Goal: Task Accomplishment & Management: Manage account settings

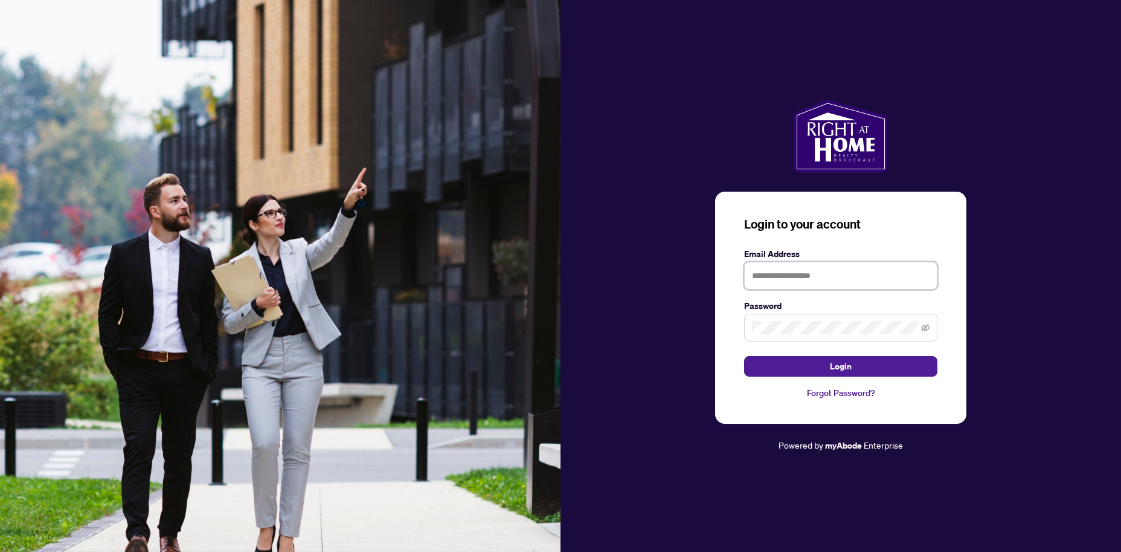
click at [775, 273] on input "text" at bounding box center [840, 276] width 193 height 28
type input "**********"
click at [843, 365] on span "Login" at bounding box center [841, 365] width 22 height 19
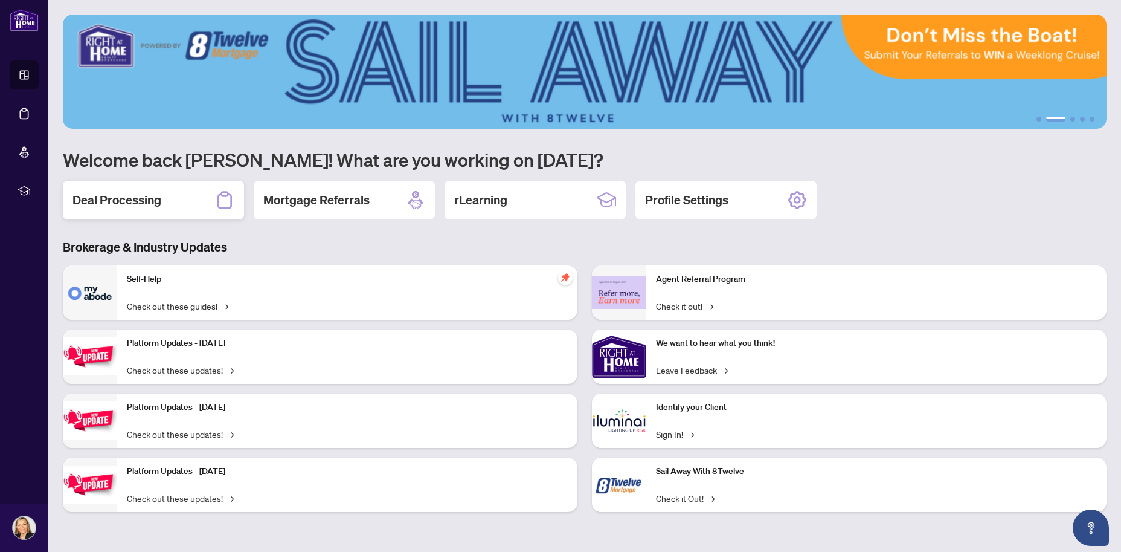
click at [117, 196] on h2 "Deal Processing" at bounding box center [116, 199] width 89 height 17
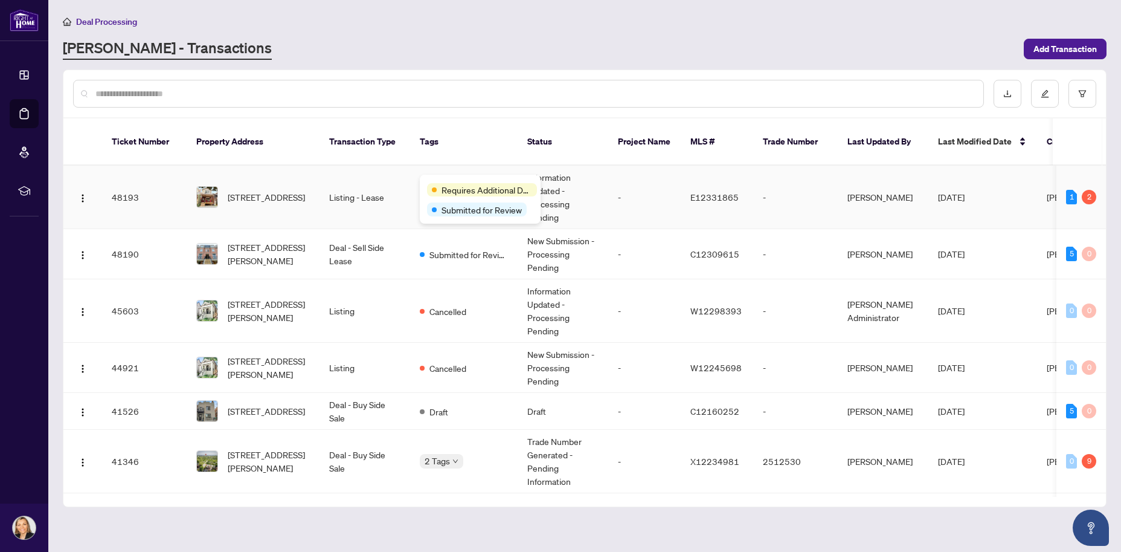
click at [447, 185] on span "Requires Additional Docs" at bounding box center [487, 189] width 91 height 13
click at [457, 248] on span "Submitted for Review" at bounding box center [468, 254] width 79 height 13
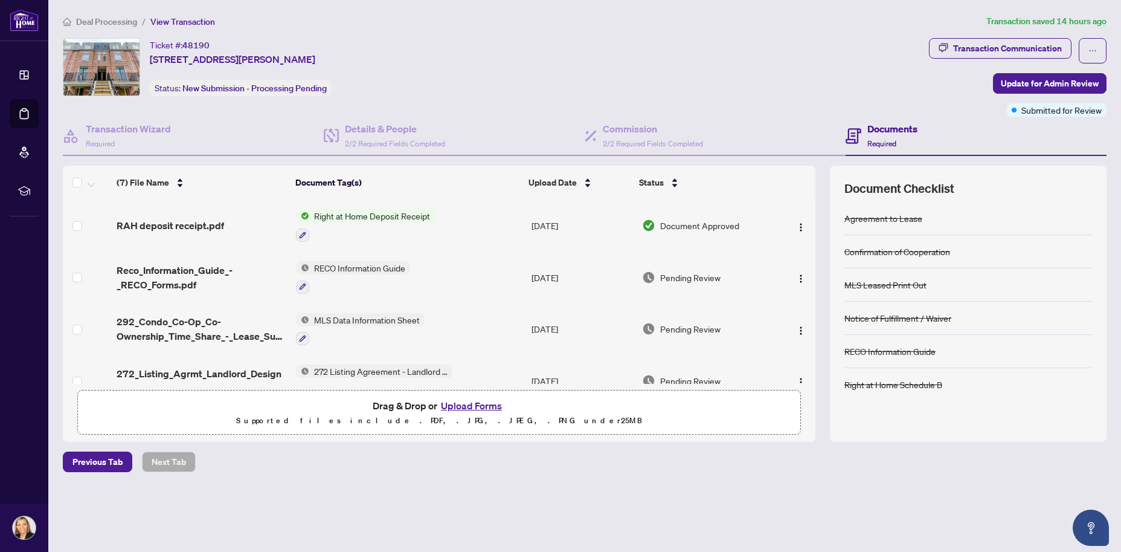
click at [389, 217] on span "Right at Home Deposit Receipt" at bounding box center [372, 215] width 126 height 13
click at [469, 194] on th "Document Tag(s)" at bounding box center [407, 183] width 233 height 34
click at [721, 225] on span "Document Approved" at bounding box center [699, 225] width 79 height 13
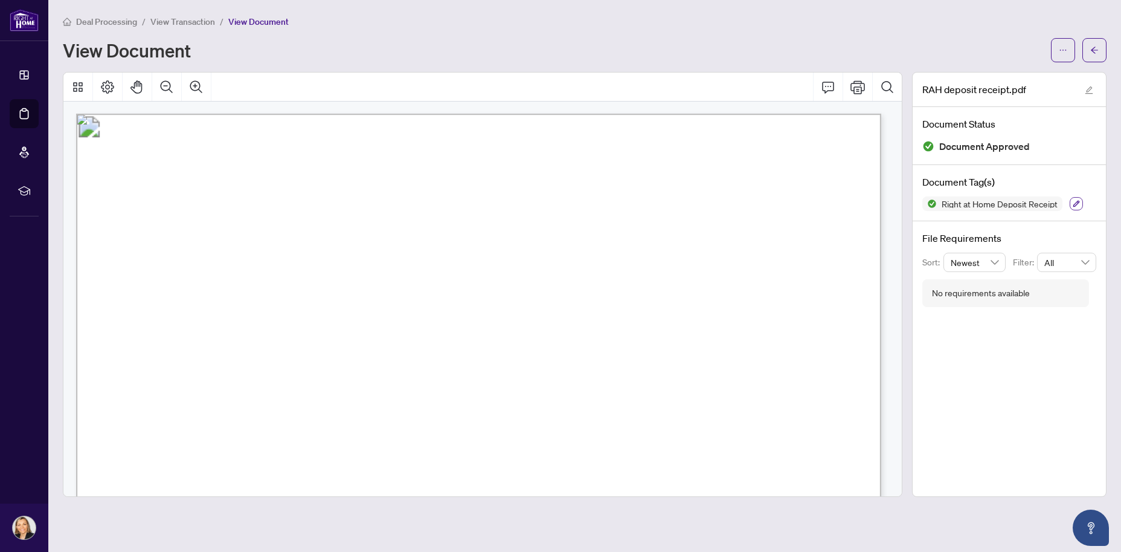
click at [1075, 203] on icon "button" at bounding box center [1076, 204] width 7 height 7
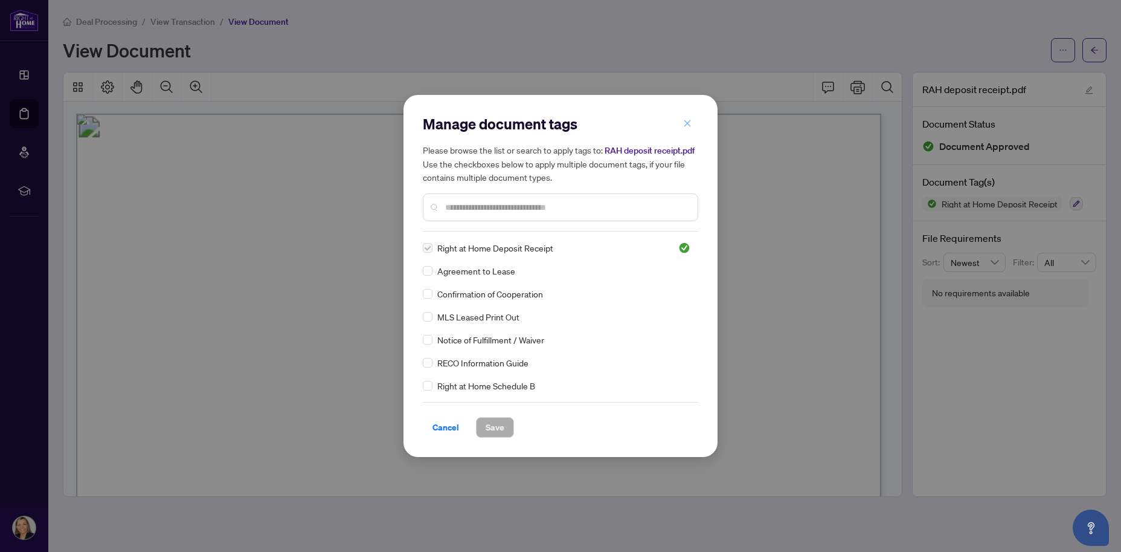
click at [686, 129] on span "button" at bounding box center [687, 123] width 8 height 19
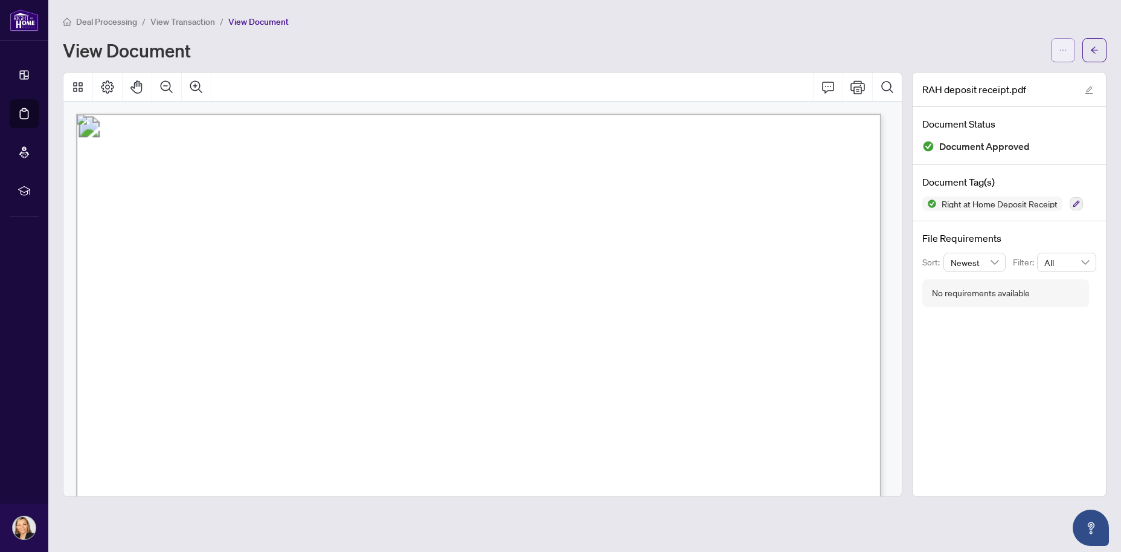
click at [1067, 51] on icon "ellipsis" at bounding box center [1063, 50] width 8 height 8
click at [994, 76] on span "Download" at bounding box center [1020, 75] width 92 height 13
click at [1092, 47] on icon "arrow-left" at bounding box center [1094, 50] width 8 height 8
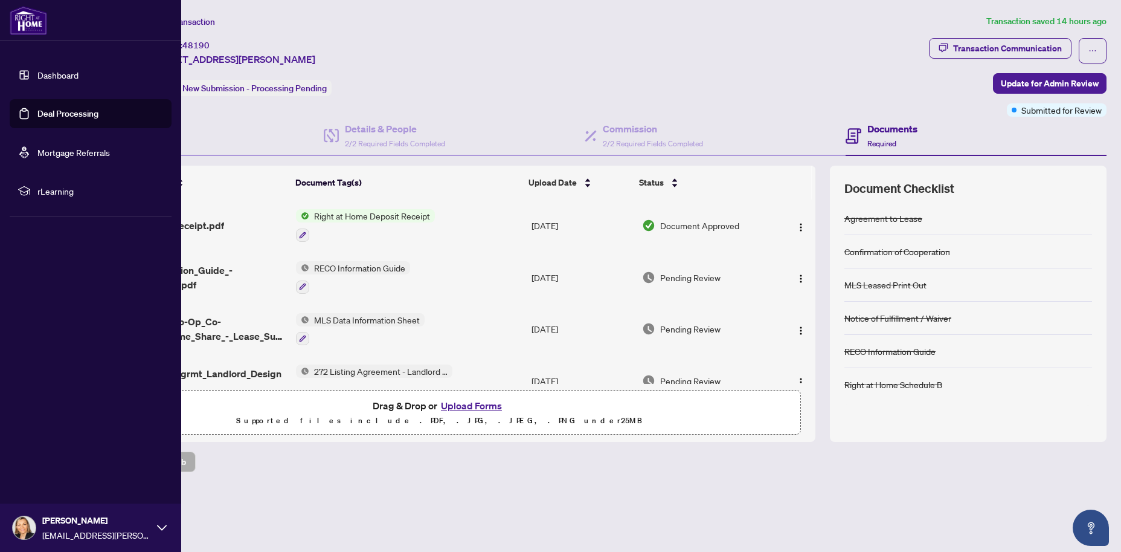
click at [53, 74] on link "Dashboard" at bounding box center [57, 74] width 41 height 11
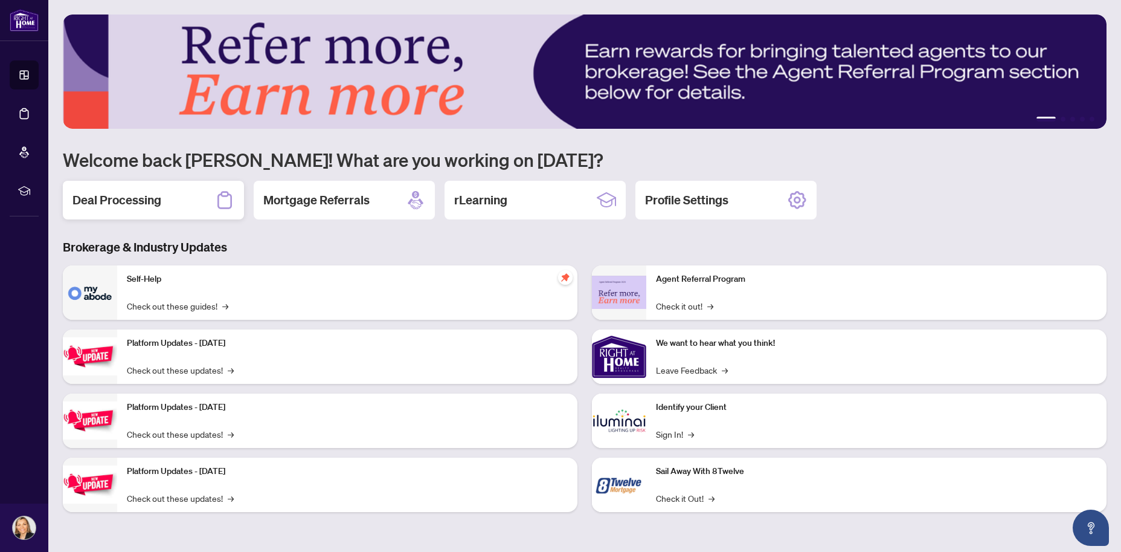
click at [117, 203] on h2 "Deal Processing" at bounding box center [116, 199] width 89 height 17
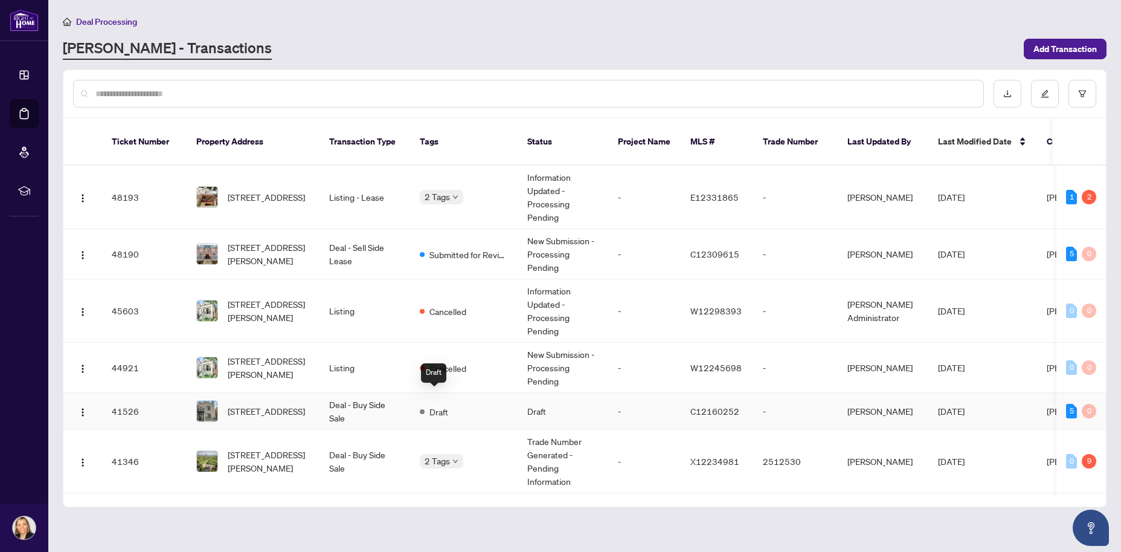
click at [437, 405] on span "Draft" at bounding box center [438, 411] width 19 height 13
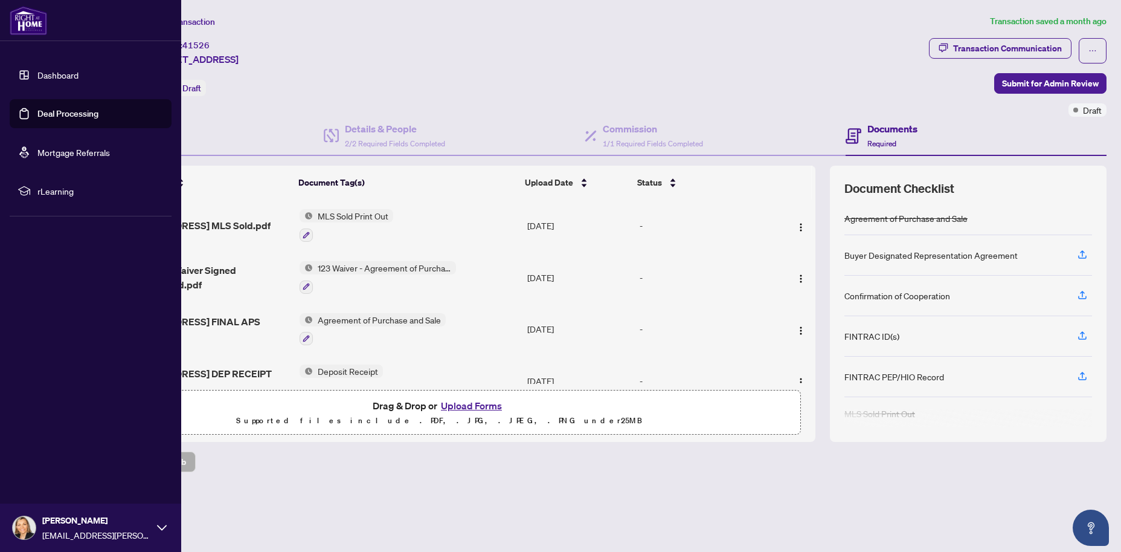
click at [51, 76] on link "Dashboard" at bounding box center [57, 74] width 41 height 11
